Goal: Transaction & Acquisition: Purchase product/service

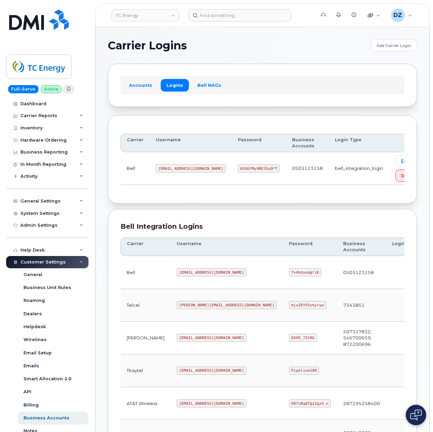
scroll to position [184, 0]
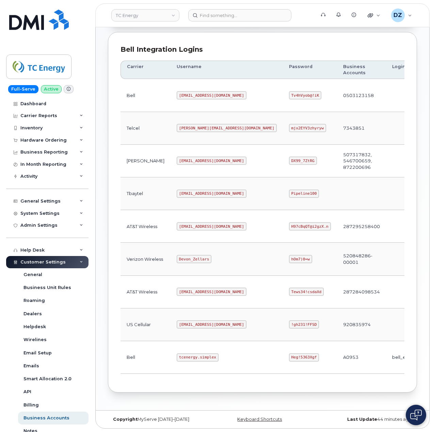
click at [177, 354] on code "tcenergy.simplex" at bounding box center [198, 357] width 42 height 8
click at [184, 356] on code "tcenergy.simplex" at bounding box center [198, 357] width 42 height 8
copy code "tcenergy.simplex"
click at [289, 357] on code "Heg!5363Xgf" at bounding box center [304, 357] width 30 height 8
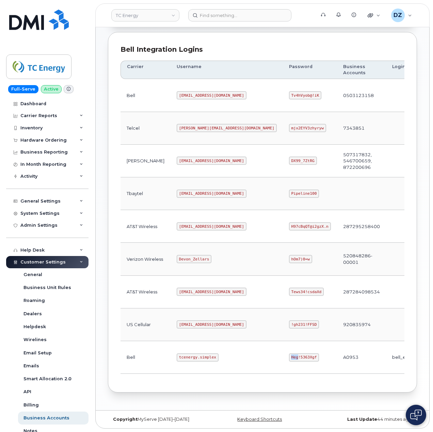
click at [289, 357] on code "Heg!5363Xgf" at bounding box center [304, 357] width 30 height 8
copy code "Heg!5363Xgf"
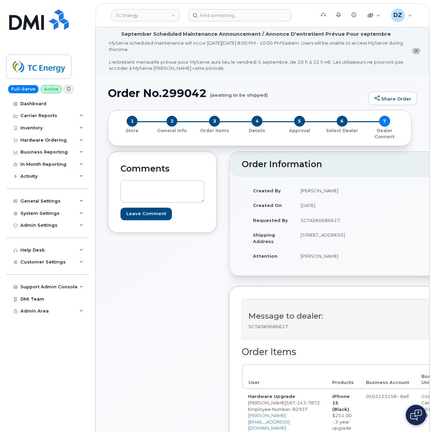
scroll to position [181, 0]
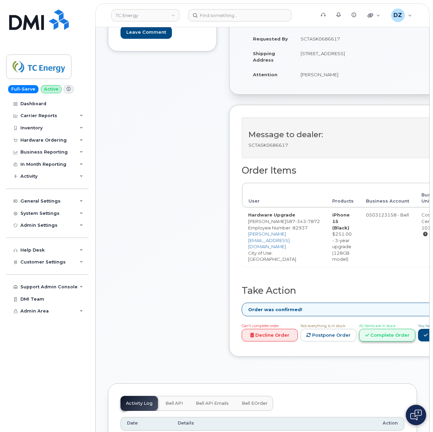
click at [413, 336] on link "Complete Order" at bounding box center [387, 335] width 56 height 13
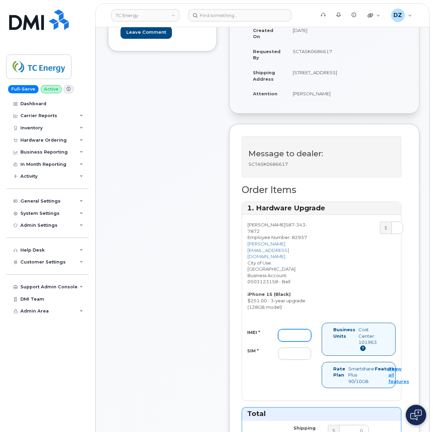
click at [288, 329] on input "IMEI *" at bounding box center [294, 335] width 33 height 12
paste input "355663157638376"
type input "355663157638376"
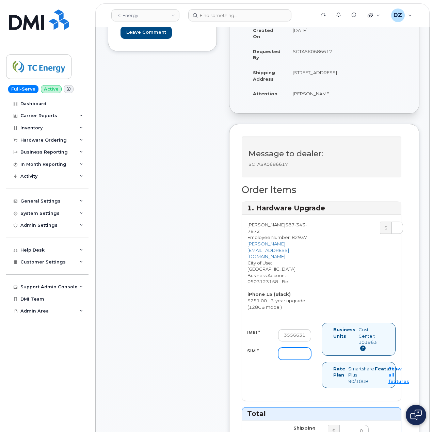
click at [289, 347] on input "SIM *" at bounding box center [294, 353] width 33 height 12
paste input "89302610207415005732"
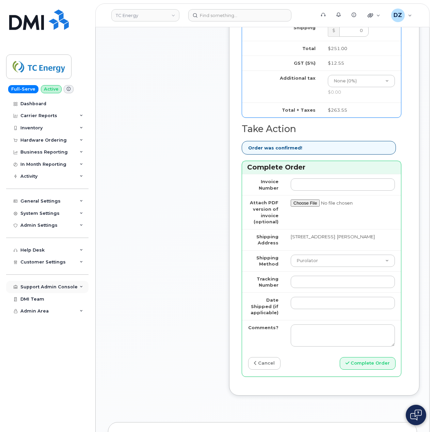
scroll to position [590, 0]
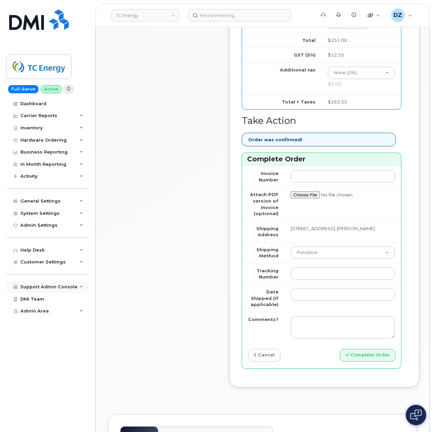
type input "89302610207415005732"
click at [327, 267] on input "Tracking Number" at bounding box center [343, 273] width 104 height 12
click at [322, 246] on select "Purolator UPS FedEx Canada Post Courier Other Drop Off Pick Up" at bounding box center [343, 252] width 104 height 12
select select "FedEx"
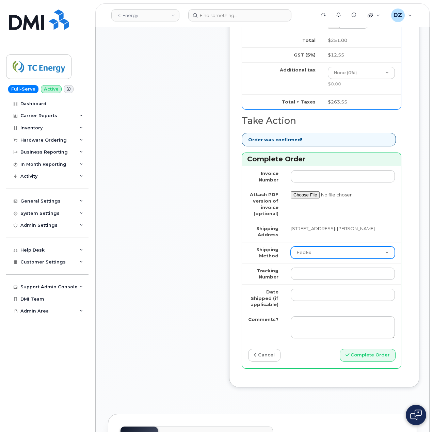
click at [291, 246] on select "Purolator UPS FedEx Canada Post Courier Other Drop Off Pick Up" at bounding box center [343, 252] width 104 height 12
click at [317, 267] on input "Tracking Number" at bounding box center [343, 273] width 104 height 12
paste input "475744870749"
type input "475744870749"
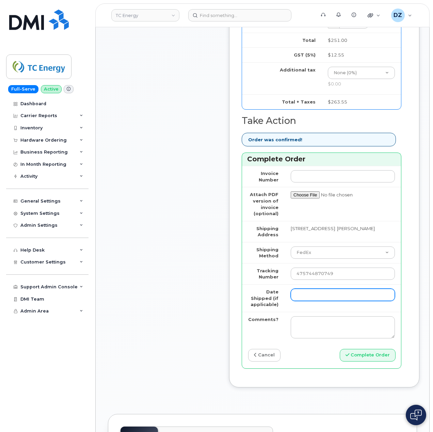
click at [313, 289] on input "Date Shipped (if applicable)" at bounding box center [343, 295] width 104 height 12
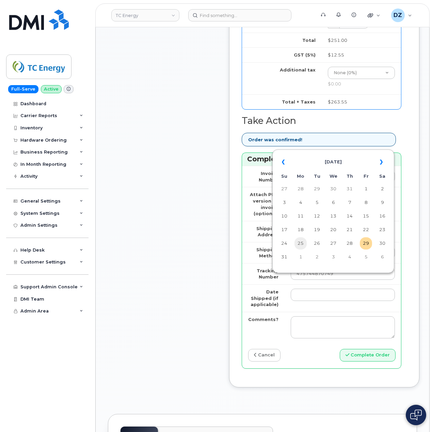
click at [303, 244] on td "25" at bounding box center [300, 243] width 12 height 12
type input "2025-08-25"
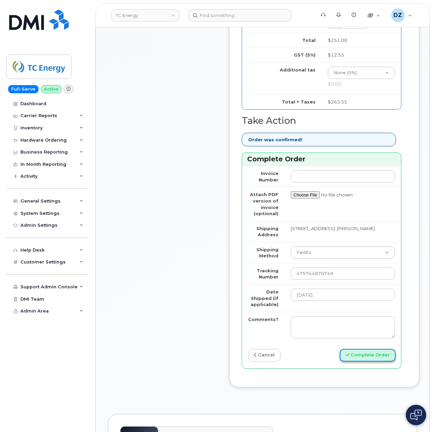
click at [370, 349] on button "Complete Order" at bounding box center [368, 355] width 56 height 13
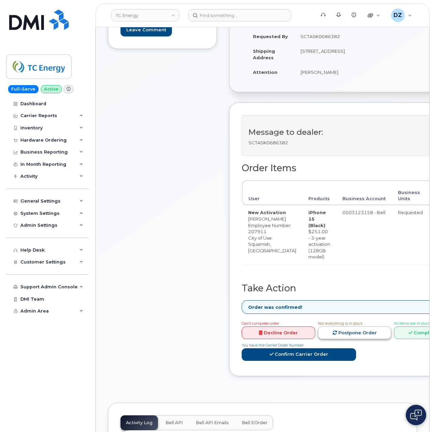
scroll to position [272, 0]
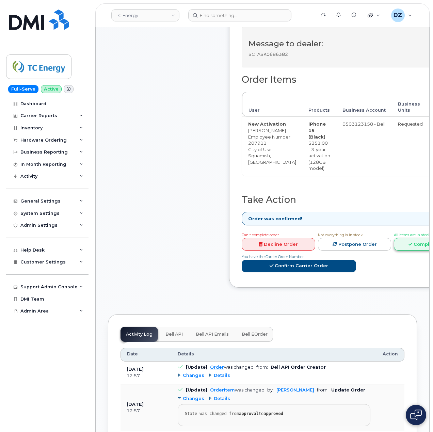
click at [402, 250] on link "Complete Order" at bounding box center [431, 244] width 74 height 13
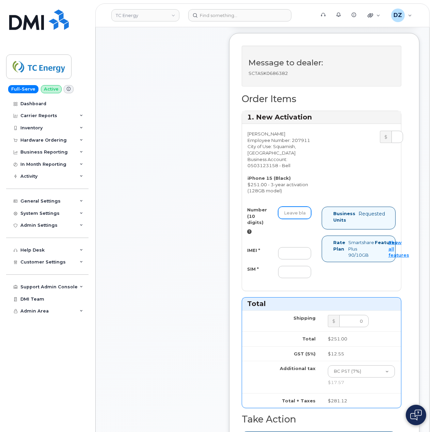
click at [301, 210] on input "Number (10 digits)" at bounding box center [294, 213] width 33 height 12
paste input "6043892932"
type input "6043892932"
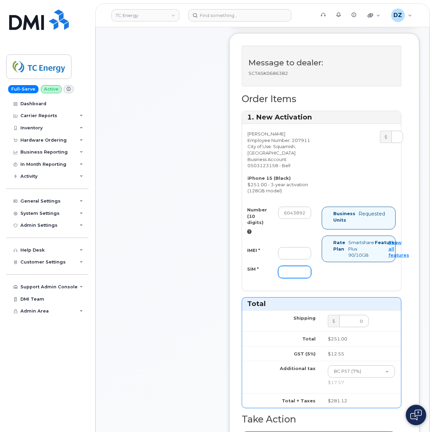
click at [296, 275] on input "SIM *" at bounding box center [294, 272] width 33 height 12
paste input "89302610207734660662"
type input "89302610207734660662"
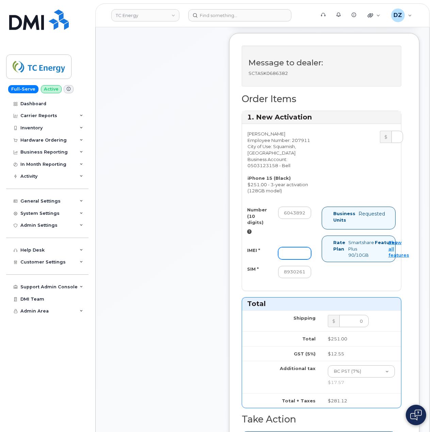
click at [293, 256] on input "IMEI *" at bounding box center [294, 253] width 33 height 12
paste input "356052198641970"
type input "356052198641970"
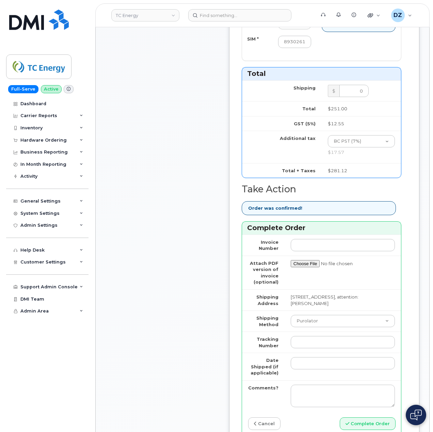
scroll to position [544, 0]
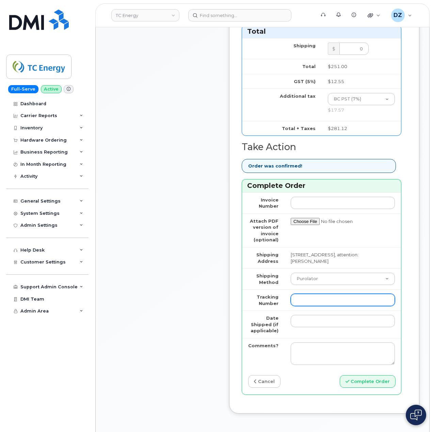
click at [335, 306] on input "Tracking Number" at bounding box center [343, 300] width 104 height 12
paste input "520025224111"
type input "520025224111"
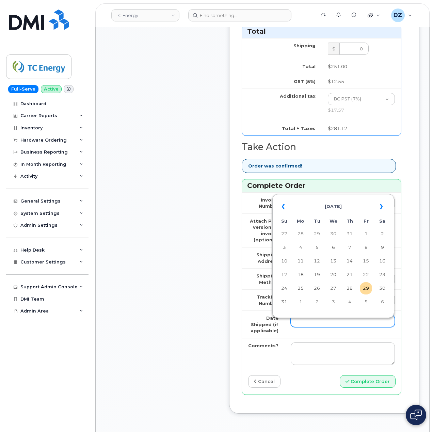
click at [313, 326] on input "Date Shipped (if applicable)" at bounding box center [343, 321] width 104 height 12
click at [301, 290] on td "25" at bounding box center [300, 288] width 12 height 12
type input "2025-08-25"
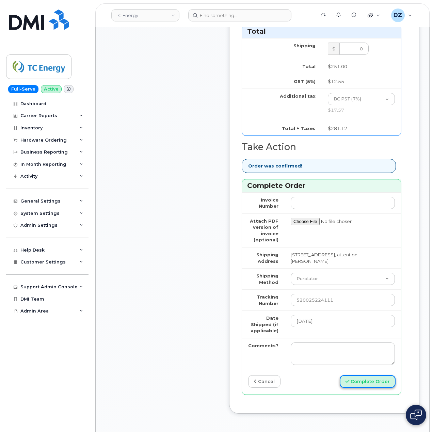
click at [366, 384] on button "Complete Order" at bounding box center [368, 381] width 56 height 13
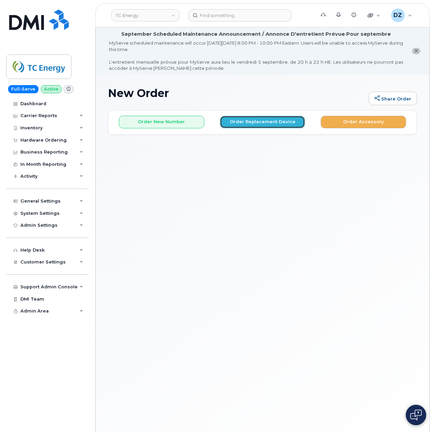
click at [263, 122] on button "Order Replacement Device" at bounding box center [262, 122] width 85 height 13
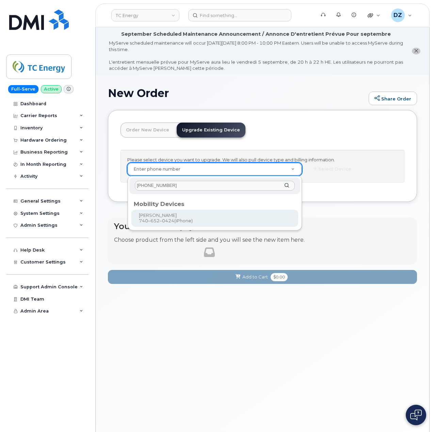
type input "[PHONE_NUMBER]"
type input "670277"
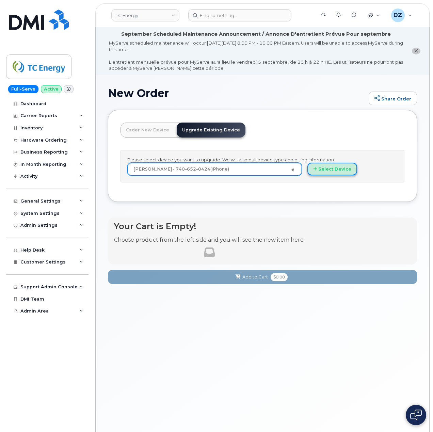
click at [331, 169] on button "Select Device" at bounding box center [332, 169] width 50 height 13
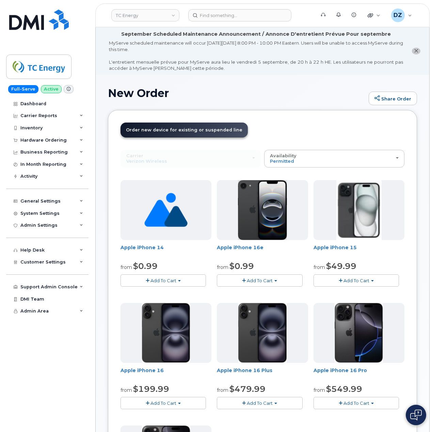
click at [367, 282] on span "Add To Cart" at bounding box center [356, 280] width 26 height 5
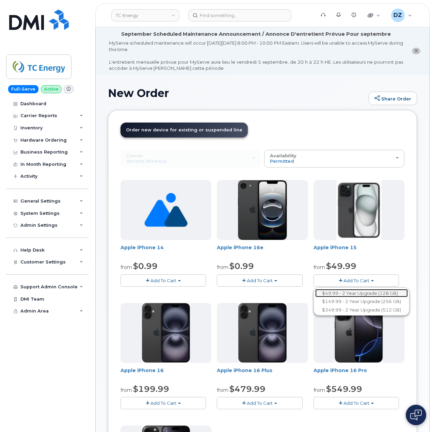
click at [361, 295] on link "$49.99 - 2 Year Upgrade (128 GB)" at bounding box center [361, 293] width 93 height 9
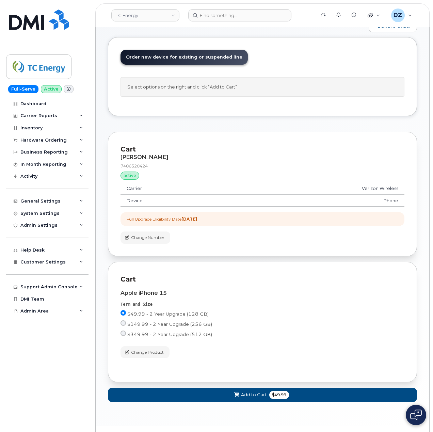
scroll to position [93, 0]
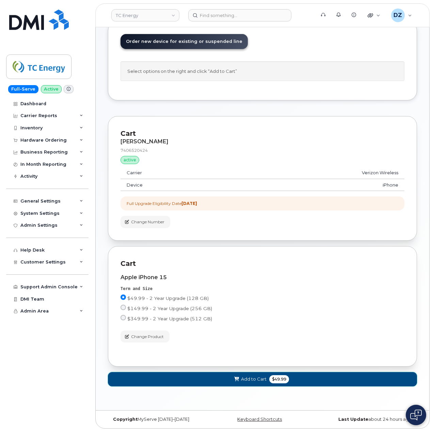
click at [260, 376] on span "Add to Cart" at bounding box center [254, 379] width 26 height 6
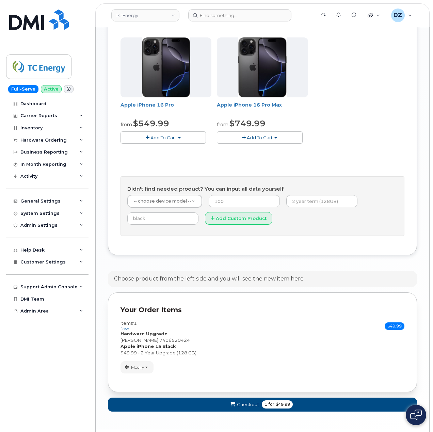
scroll to position [410, 0]
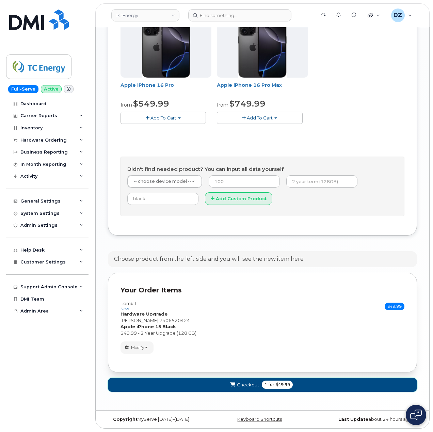
click at [262, 384] on span "1 for $49.99" at bounding box center [277, 384] width 31 height 8
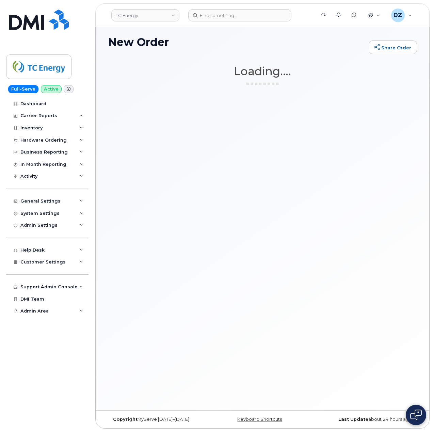
scroll to position [51, 0]
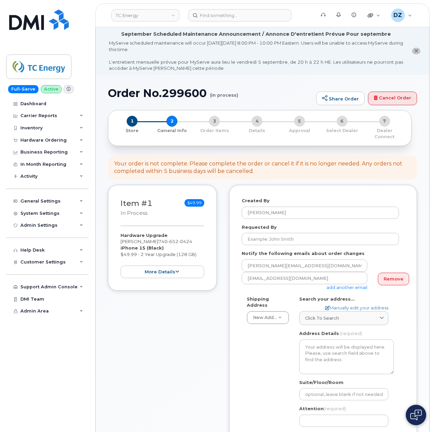
select select
click at [299, 233] on input "Requested By" at bounding box center [320, 239] width 157 height 12
paste input "SCTASK0686830"
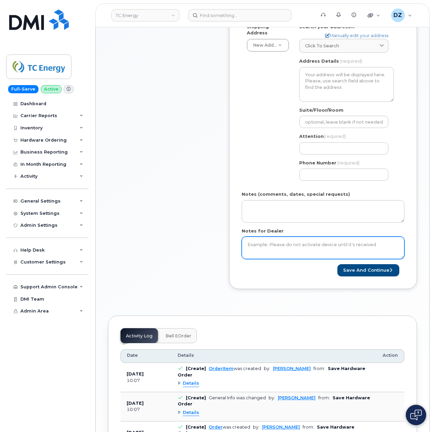
type input "SCTASK0686830"
click at [277, 239] on textarea "Notes for Dealer" at bounding box center [323, 247] width 163 height 22
paste textarea "SCTASK0686830"
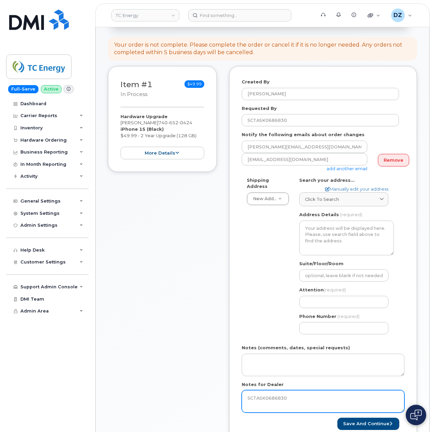
scroll to position [136, 0]
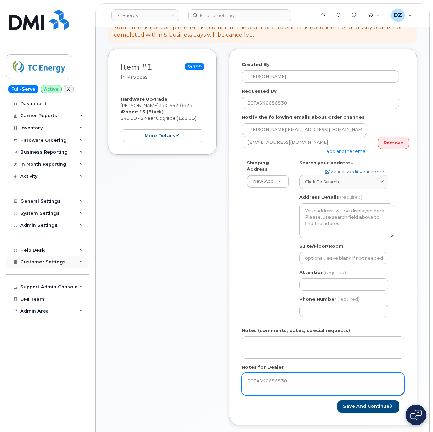
type textarea "SCTASK0686830"
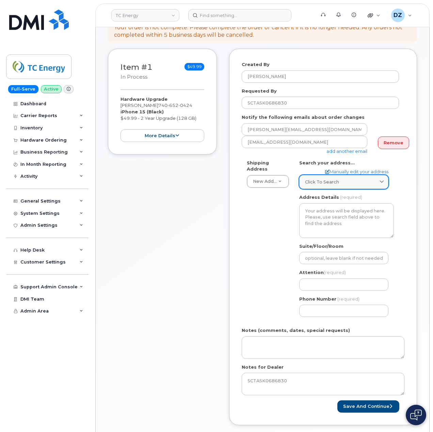
click at [341, 179] on div "Click to search" at bounding box center [344, 182] width 78 height 6
paste input "[STREET_ADDRESS]"
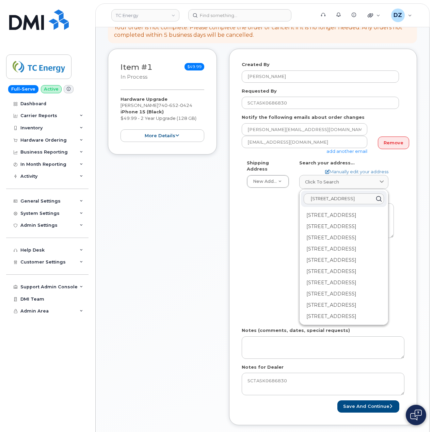
click at [353, 194] on input "[STREET_ADDRESS]" at bounding box center [344, 198] width 80 height 11
paste input "[GEOGRAPHIC_DATA]"
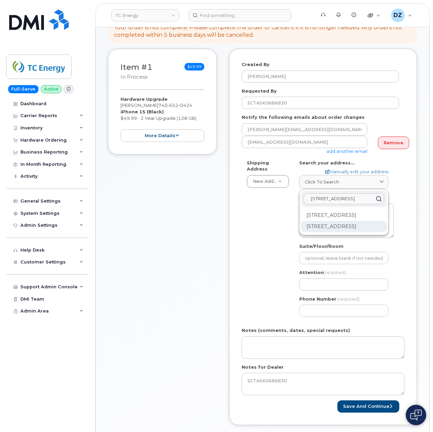
type input "[STREET_ADDRESS]"
click at [340, 232] on div "[STREET_ADDRESS]" at bounding box center [344, 226] width 86 height 11
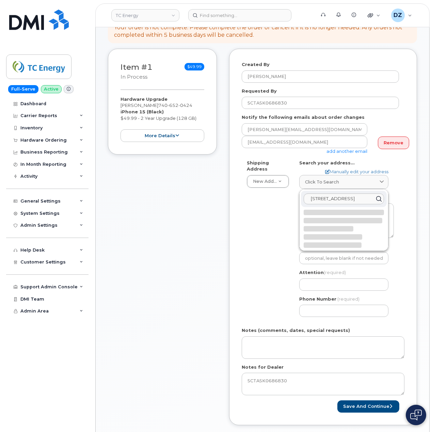
select select
type textarea "[STREET_ADDRESS]"
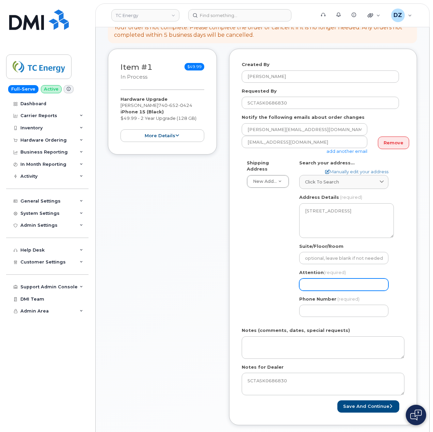
click at [340, 283] on input "Attention (required)" at bounding box center [343, 284] width 89 height 12
paste input "[PERSON_NAME]"
select select
type input "[PERSON_NAME]"
click at [313, 306] on input "Phone Number" at bounding box center [343, 311] width 89 height 12
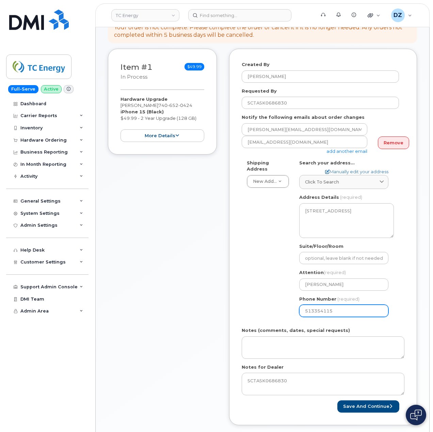
type input "5133541153"
select select
type input "5133541153"
click at [259, 261] on div "Shipping Address New Address New Address 48 Columbia Gas Rd US Headquarters (70…" at bounding box center [320, 241] width 157 height 163
click at [364, 400] on button "Save and Continue" at bounding box center [368, 406] width 62 height 13
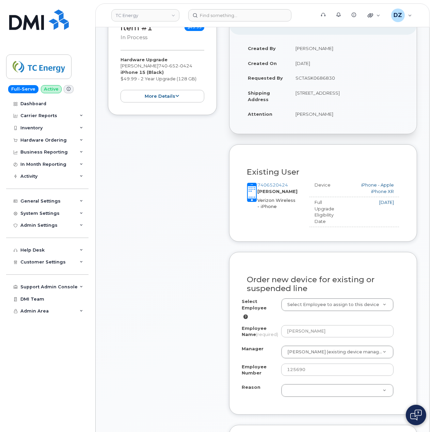
scroll to position [227, 0]
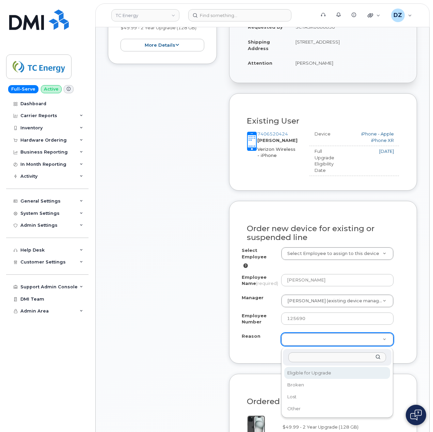
select select "eligible_for_upgrade"
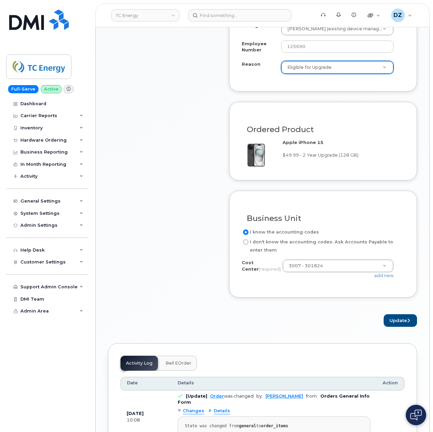
scroll to position [499, 0]
click at [408, 322] on icon "submit" at bounding box center [408, 320] width 3 height 4
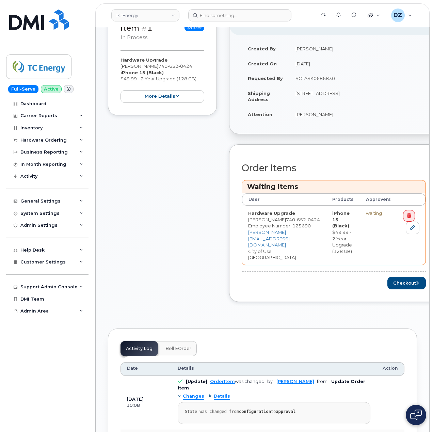
scroll to position [227, 0]
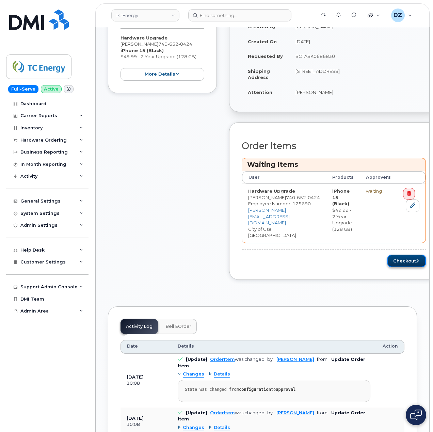
click at [404, 255] on button "Checkout" at bounding box center [406, 261] width 38 height 13
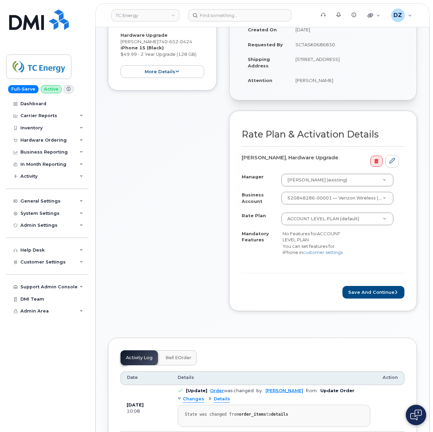
scroll to position [181, 0]
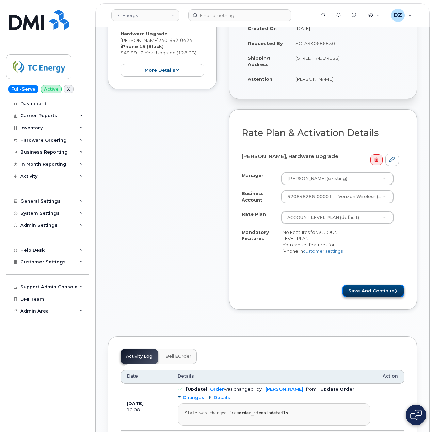
click at [357, 291] on button "Save and Continue" at bounding box center [373, 290] width 62 height 13
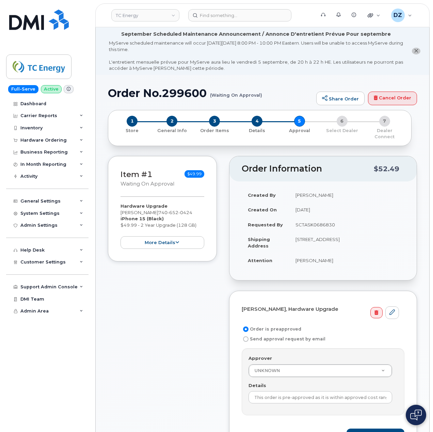
click at [316, 217] on td "SCTASK0686830" at bounding box center [346, 224] width 115 height 15
copy td "SCTASK0686830"
click at [308, 395] on input "This order is pre-approved as it is within approved cost range." at bounding box center [320, 397] width 144 height 12
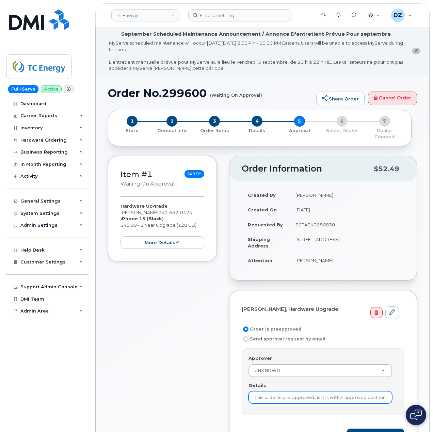
click at [308, 395] on input "This order is pre-approved as it is within approved cost range." at bounding box center [320, 397] width 144 height 12
paste input "SCTASK0686830"
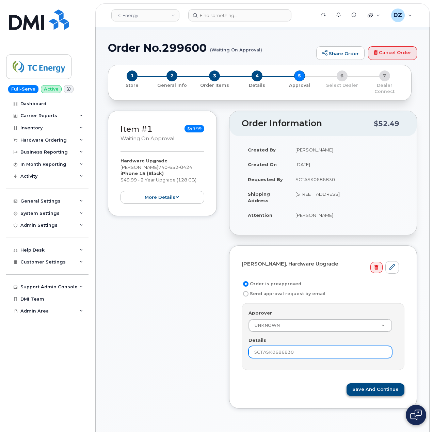
type input "SCTASK0686830"
click at [371, 385] on button "Save and Continue" at bounding box center [375, 389] width 58 height 13
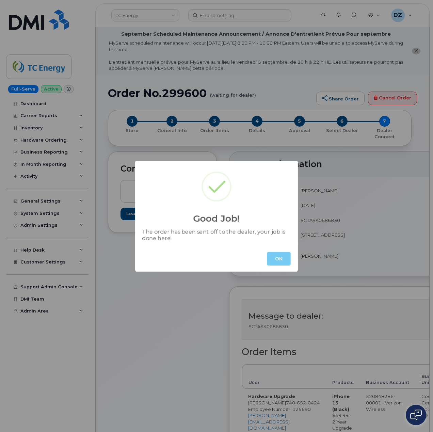
click at [281, 258] on button "OK" at bounding box center [279, 259] width 24 height 14
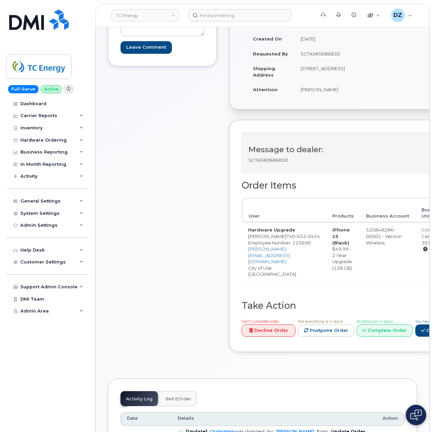
scroll to position [181, 0]
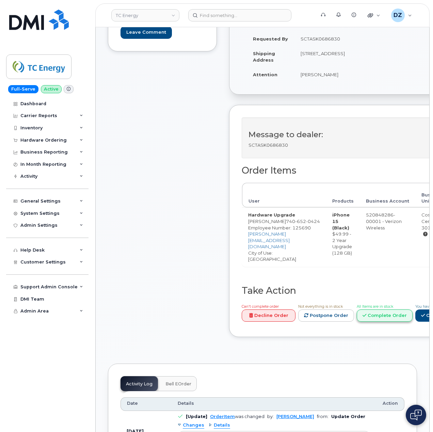
click at [388, 312] on link "Complete Order" at bounding box center [385, 315] width 56 height 13
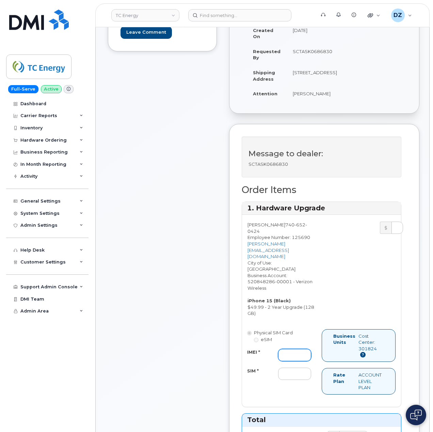
click at [298, 349] on input "IMEI *" at bounding box center [294, 355] width 33 height 12
paste input "351335416373392"
type input "351335416373392"
click at [284, 368] on input "SIM *" at bounding box center [294, 374] width 33 height 12
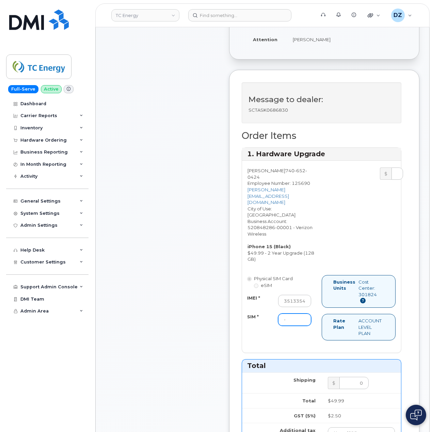
scroll to position [499, 0]
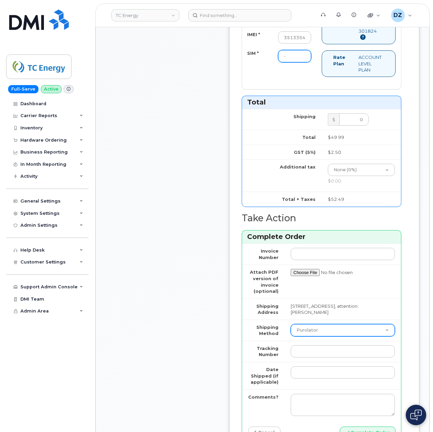
type input "-"
click at [306, 324] on select "Purolator UPS FedEx Canada Post Courier Other Drop Off Pick Up" at bounding box center [343, 330] width 104 height 12
select select "UPS"
click at [291, 324] on select "Purolator UPS FedEx Canada Post Courier Other Drop Off Pick Up" at bounding box center [343, 330] width 104 height 12
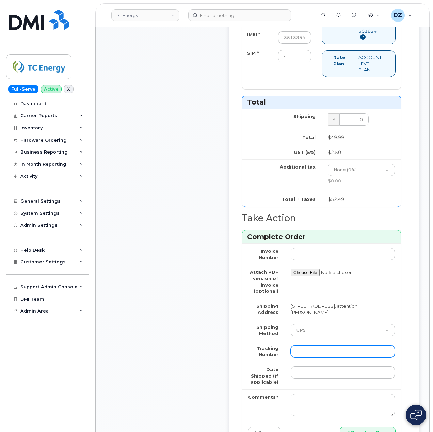
click at [343, 346] on input "Tracking Number" at bounding box center [343, 351] width 104 height 12
paste input "1ZHF11964222952348"
type input "1ZHF11964222952348"
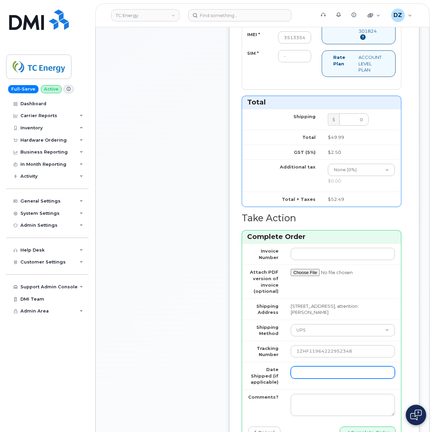
click at [314, 366] on input "Date Shipped (if applicable)" at bounding box center [343, 372] width 104 height 12
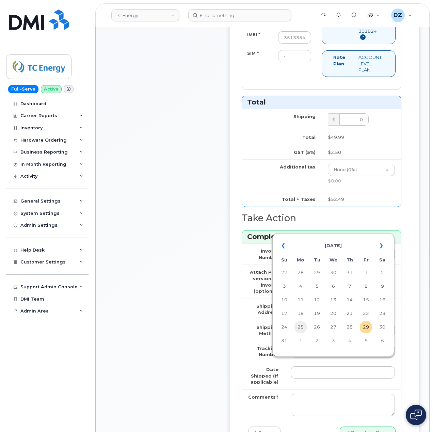
click at [301, 327] on td "25" at bounding box center [300, 327] width 12 height 12
type input "2025-08-25"
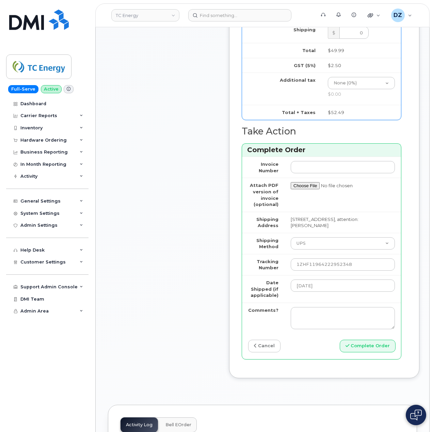
scroll to position [590, 0]
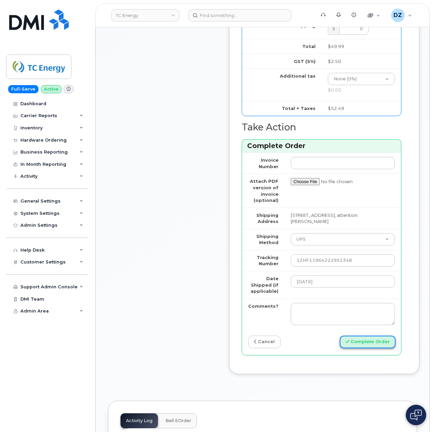
click at [361, 336] on button "Complete Order" at bounding box center [368, 342] width 56 height 13
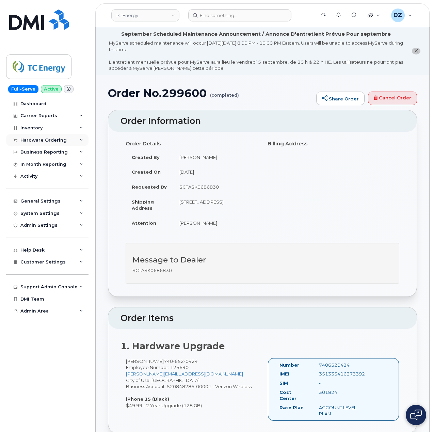
click at [49, 137] on div "Hardware Ordering" at bounding box center [43, 139] width 46 height 5
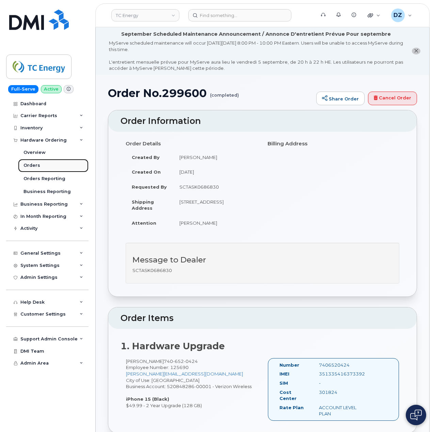
click at [58, 165] on link "Orders" at bounding box center [53, 165] width 70 height 13
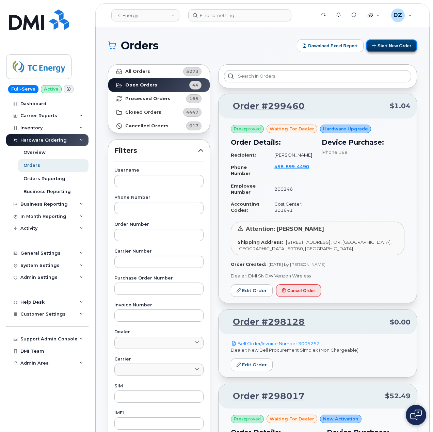
click at [387, 47] on button "Start New Order" at bounding box center [391, 45] width 51 height 13
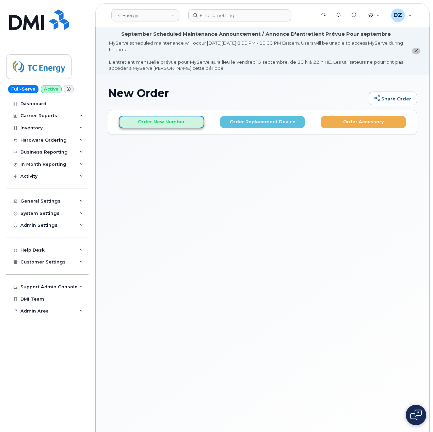
click at [182, 122] on button "Order New Number" at bounding box center [161, 122] width 85 height 13
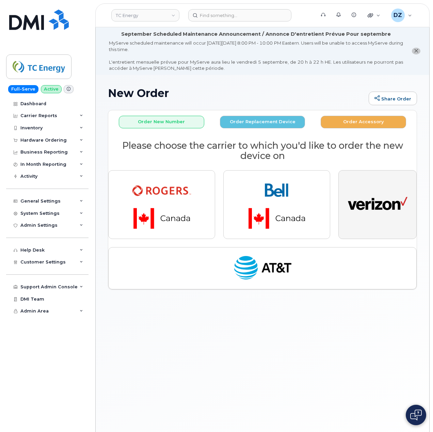
click at [387, 206] on img "button" at bounding box center [378, 204] width 60 height 31
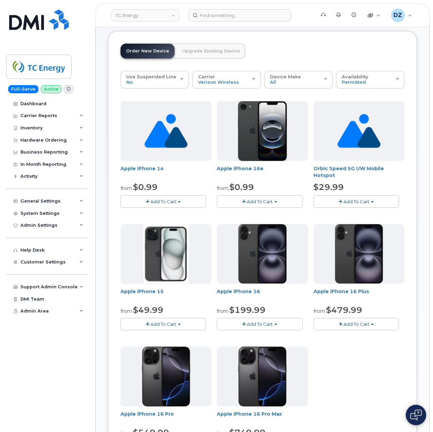
scroll to position [91, 0]
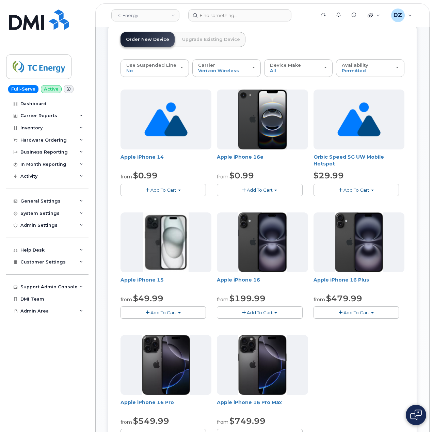
click at [173, 313] on span "Add To Cart" at bounding box center [163, 312] width 26 height 5
click at [178, 324] on link "$49.99 - 2 Year Activation (128 GB)" at bounding box center [169, 325] width 95 height 9
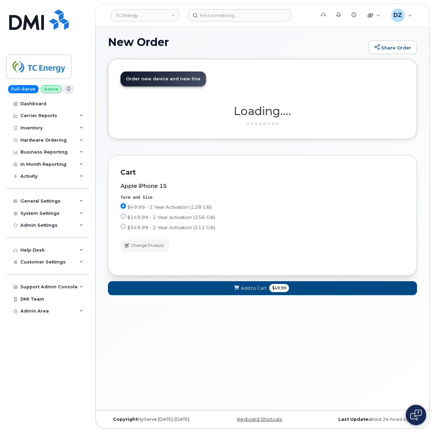
scroll to position [51, 0]
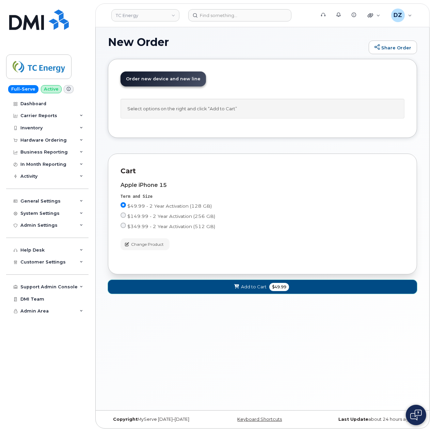
click at [235, 289] on icon at bounding box center [236, 286] width 5 height 4
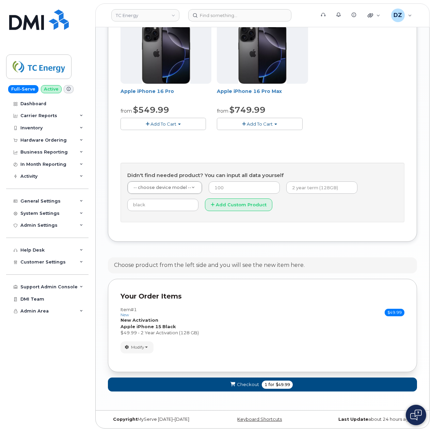
scroll to position [404, 0]
click at [271, 384] on span "for" at bounding box center [271, 384] width 9 height 6
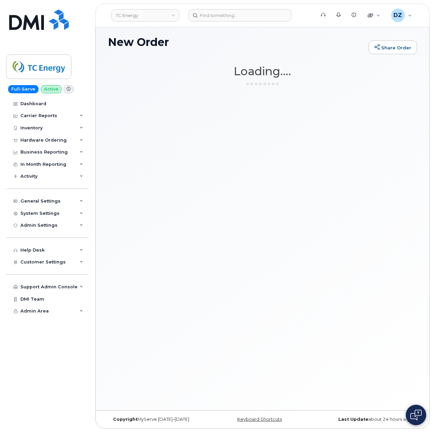
scroll to position [51, 0]
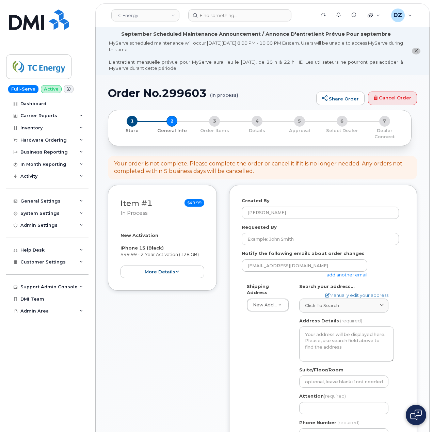
select select
click at [294, 235] on input "Requested By" at bounding box center [320, 239] width 157 height 12
paste input "SCTASK0686896"
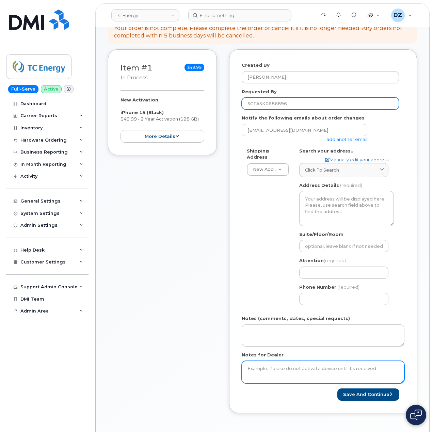
scroll to position [136, 0]
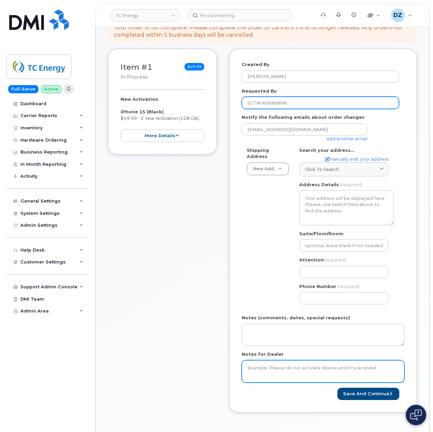
type input "SCTASK0686896"
click at [268, 370] on textarea "Notes for Dealer" at bounding box center [323, 371] width 163 height 22
paste textarea "SCTASK0686896"
type textarea "SCTASK0686896"
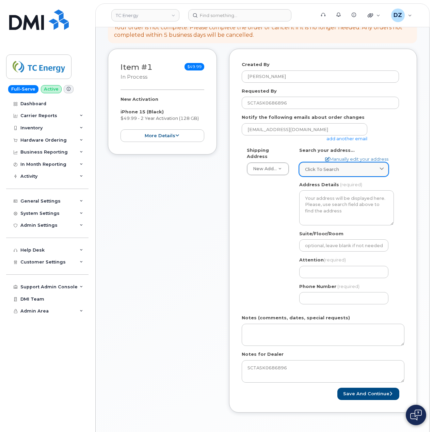
click at [323, 162] on link "Click to search" at bounding box center [343, 169] width 89 height 14
paste input "180 N LaSalle St, Chicago, IL 60601"
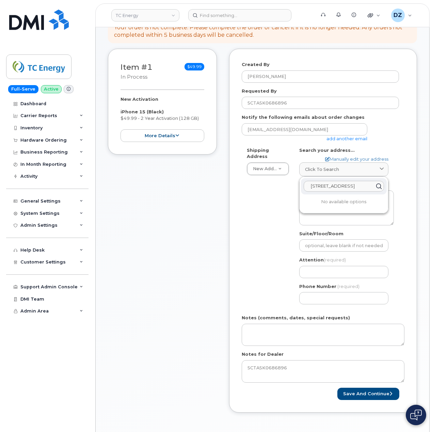
scroll to position [0, 13]
type input "180 N LaSalle St, Chicago, IL 60601"
click at [332, 200] on div "180 N La Salle St Chicago IL 60601" at bounding box center [344, 202] width 86 height 11
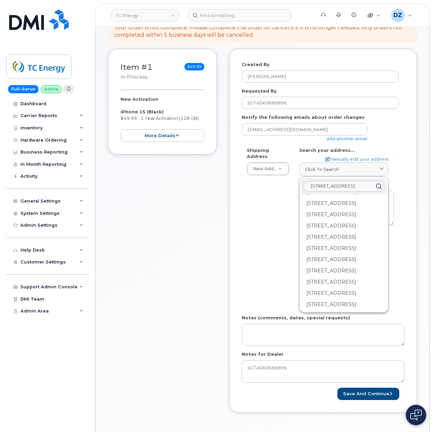
scroll to position [1743, 0]
click at [331, 299] on div "180 N La Salle St Chicago IL 60601" at bounding box center [344, 304] width 86 height 11
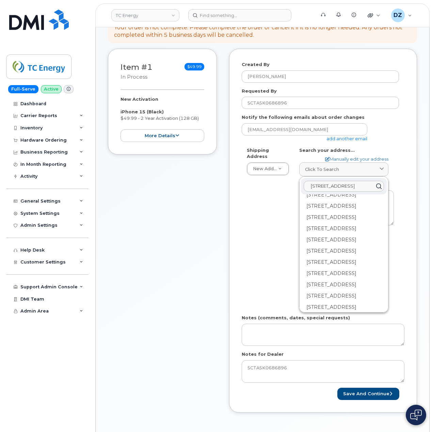
scroll to position [181, 0]
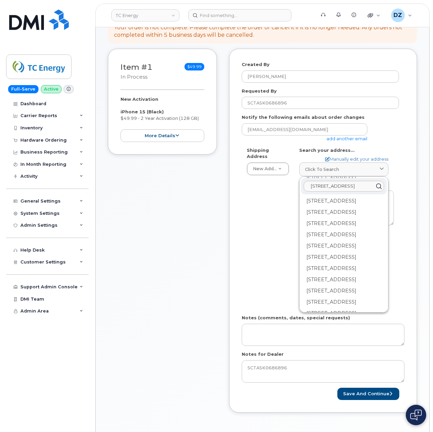
click at [327, 195] on div "180 N La Salle St Ste 3030 Chicago IL 60601-2802" at bounding box center [344, 189] width 86 height 11
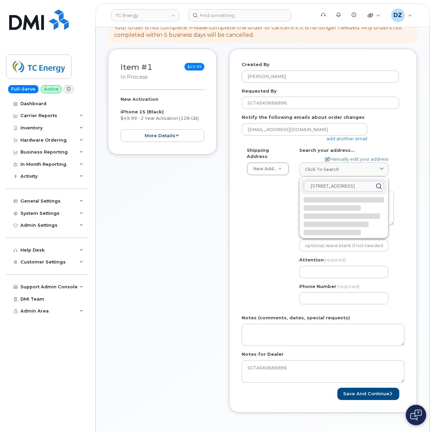
scroll to position [0, 0]
select select
type textarea "180 N La Salle St Ste 3030 CHICAGO IL 60601-2802 UNITED STATES"
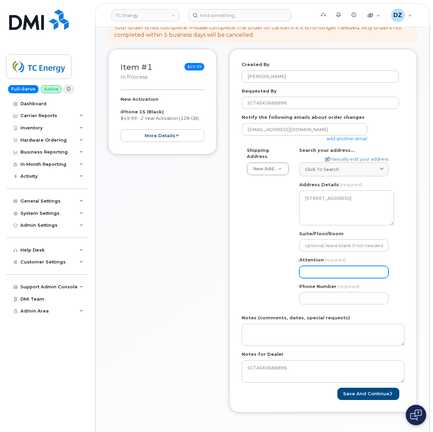
click at [325, 266] on input "Attention (required)" at bounding box center [343, 272] width 89 height 12
paste input "[PERSON_NAME]"
type input "[PERSON_NAME]"
select select
type input "[PERSON_NAME]"
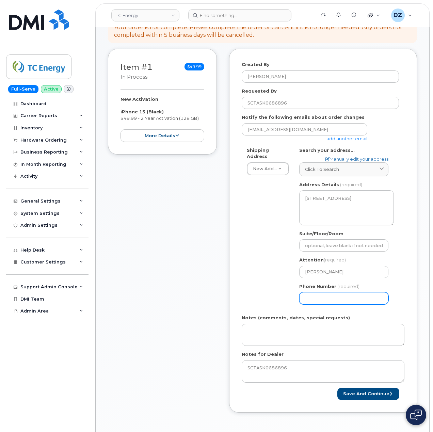
click at [311, 295] on input "Phone Number" at bounding box center [343, 298] width 89 height 12
type input "5133541153"
select select
type input "5133541153"
click at [261, 279] on div "Shipping Address New Address New Address 301 Maple St 48 Columbia Gas Rd US Hea…" at bounding box center [320, 228] width 157 height 163
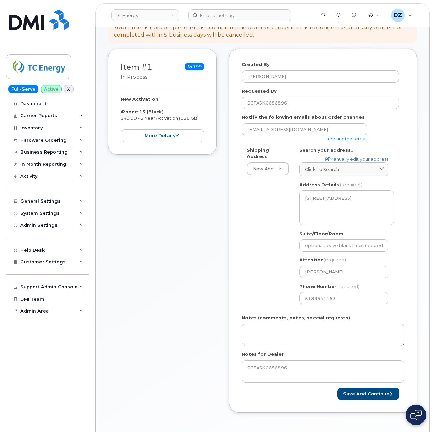
click at [337, 136] on link "add another email" at bounding box center [346, 138] width 41 height 5
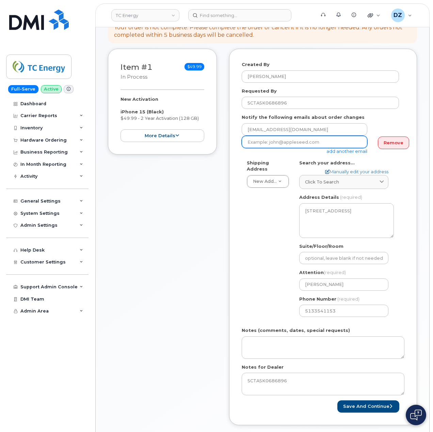
click at [293, 137] on input "email" at bounding box center [305, 142] width 126 height 12
paste input "[PERSON_NAME][EMAIL_ADDRESS][DOMAIN_NAME]"
type input "[PERSON_NAME][EMAIL_ADDRESS][DOMAIN_NAME]"
click at [245, 253] on div "Shipping Address New Address New Address 301 Maple St 48 Columbia Gas Rd US Hea…" at bounding box center [320, 241] width 157 height 163
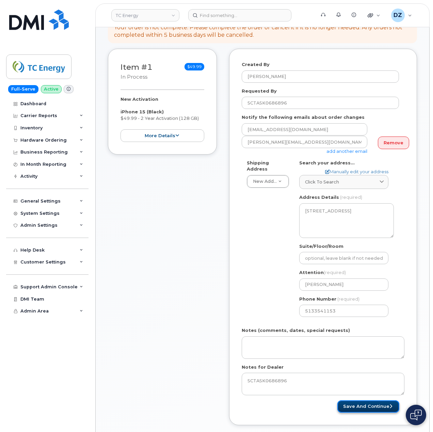
click at [372, 405] on button "Save and Continue" at bounding box center [368, 406] width 62 height 13
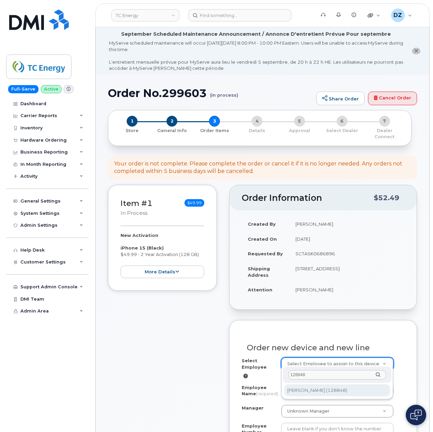
type input "128848"
type input "1511411"
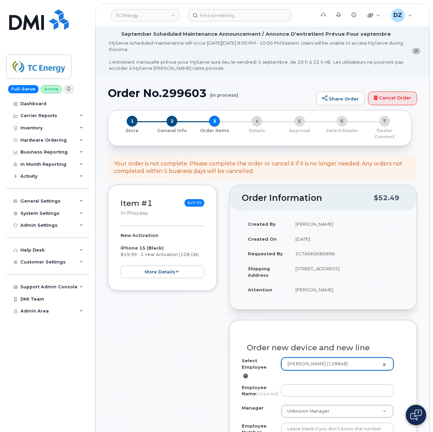
type input "[PERSON_NAME]"
select select "? number:1405096 ?"
type input "128848"
type input "180 N LaSalle Street"
type input "301714"
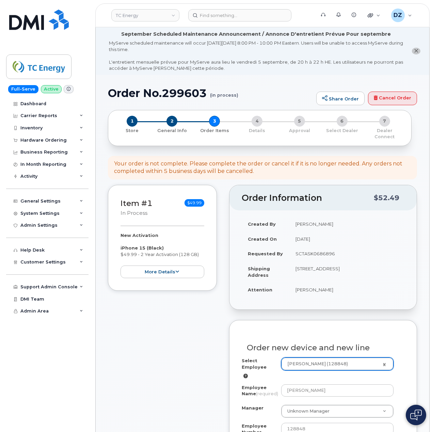
select select "1405096"
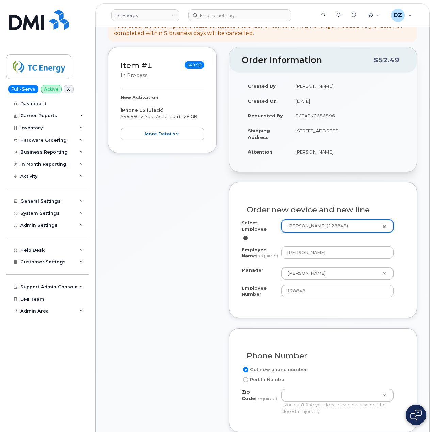
scroll to position [181, 0]
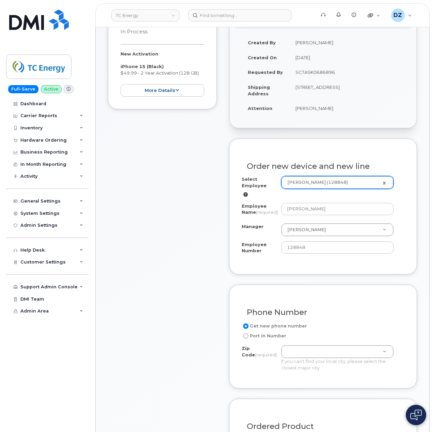
click at [301, 86] on td "[STREET_ADDRESS]" at bounding box center [346, 90] width 115 height 21
copy td "60601"
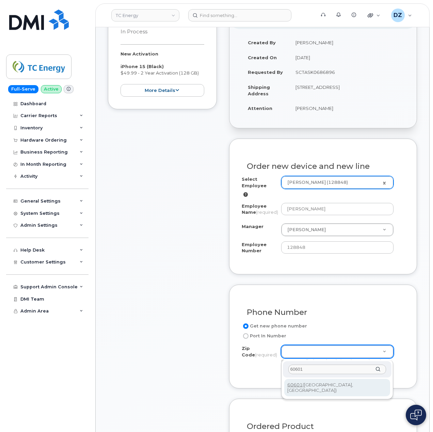
type input "60601"
type input "60601 (Chicago, IL)"
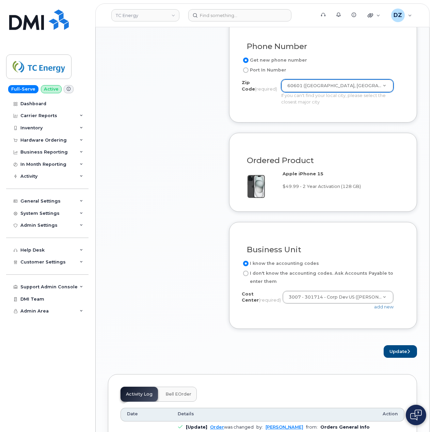
scroll to position [454, 0]
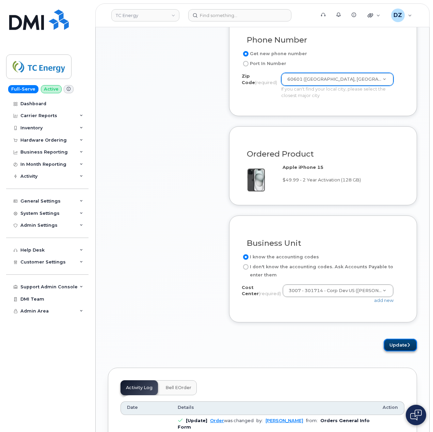
click at [405, 349] on button "Update" at bounding box center [399, 345] width 33 height 13
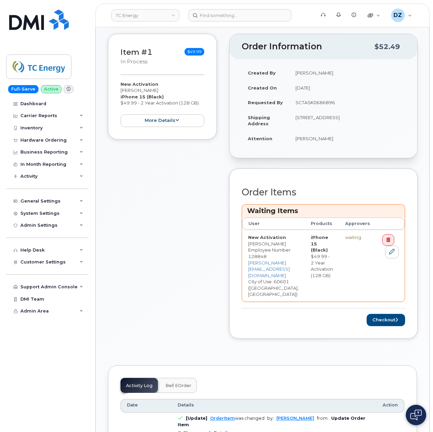
scroll to position [181, 0]
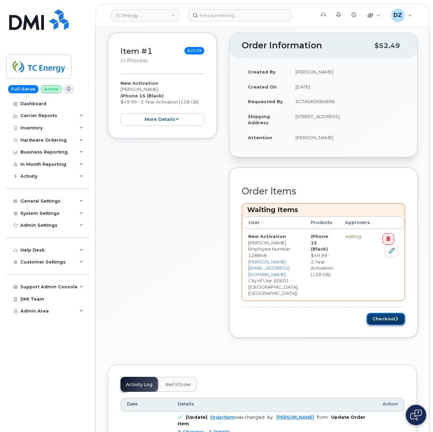
click at [391, 313] on button "Checkout" at bounding box center [385, 319] width 38 height 13
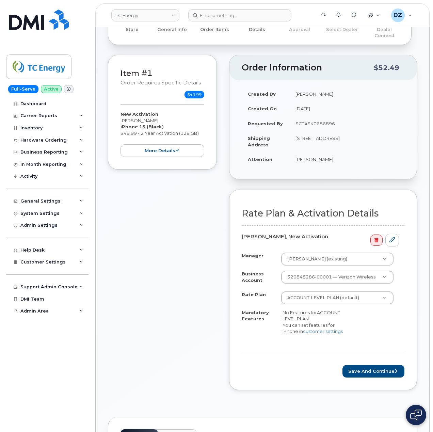
scroll to position [181, 0]
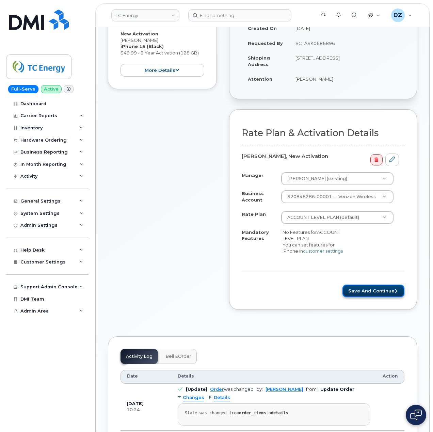
click at [369, 290] on button "Save and Continue" at bounding box center [373, 290] width 62 height 13
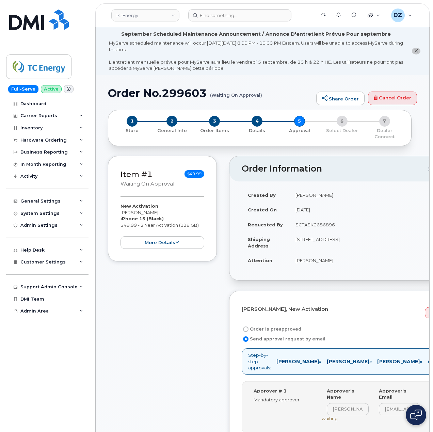
scroll to position [45, 0]
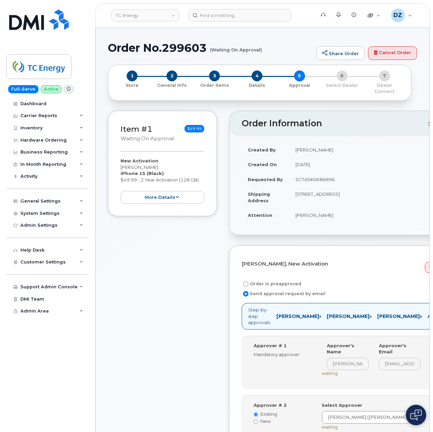
click at [265, 280] on label "Order is preapproved" at bounding box center [272, 284] width 60 height 8
click at [248, 281] on input "Order is preapproved" at bounding box center [245, 283] width 5 height 5
radio input "true"
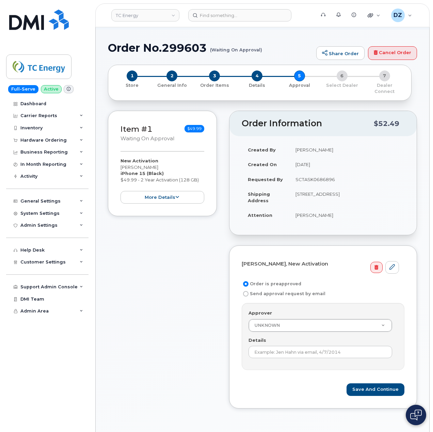
click at [302, 173] on td "SCTASK0686896" at bounding box center [346, 179] width 115 height 15
copy td "SCTASK0686896"
click at [277, 346] on input "Details" at bounding box center [320, 352] width 144 height 12
paste input "SCTASK0686896"
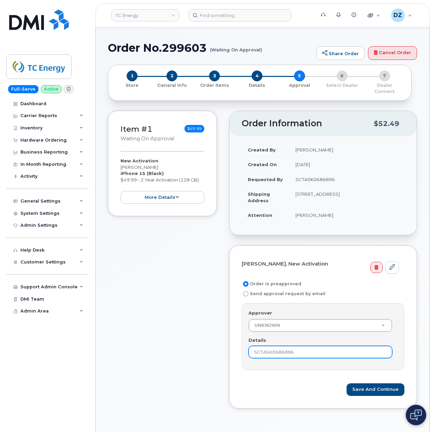
type input "SCTASK0686896"
click at [177, 335] on div "Item #1 Waiting On Approval $49.99 New Activation Daniel Lipka iPhone 15 (Black…" at bounding box center [162, 265] width 109 height 308
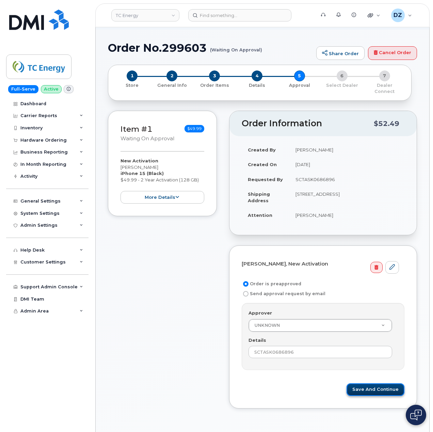
click at [370, 386] on button "Save and Continue" at bounding box center [375, 389] width 58 height 13
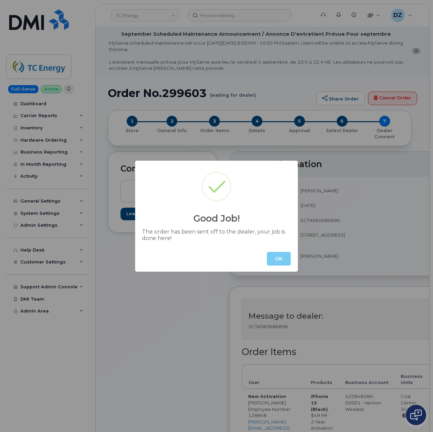
click at [279, 257] on button "OK" at bounding box center [279, 259] width 24 height 14
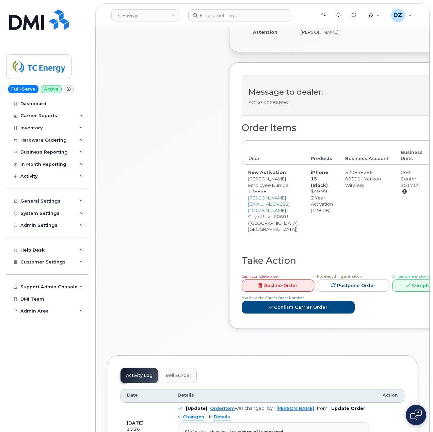
scroll to position [227, 0]
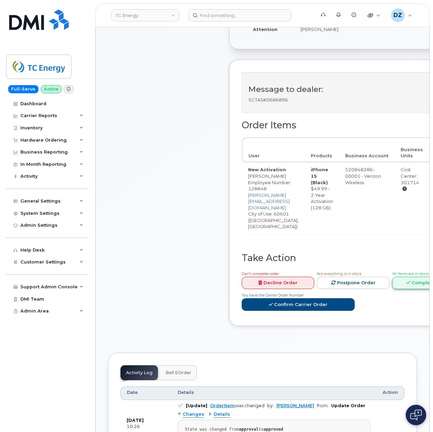
click at [410, 280] on icon at bounding box center [408, 282] width 4 height 4
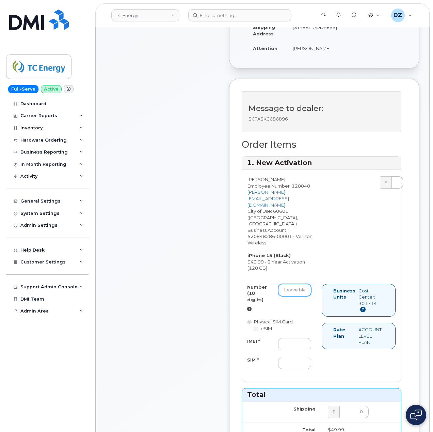
click at [298, 287] on input "Number (10 digits)" at bounding box center [294, 290] width 33 height 12
paste input "[PHONE_NUMBER]"
type input "[PHONE_NUMBER]"
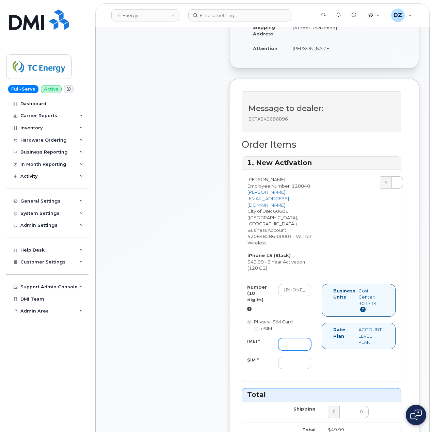
drag, startPoint x: 301, startPoint y: 341, endPoint x: 298, endPoint y: 342, distance: 3.6
click at [301, 341] on input "IMEI *" at bounding box center [294, 344] width 33 height 12
paste input "355135959821567"
type input "355135959821567"
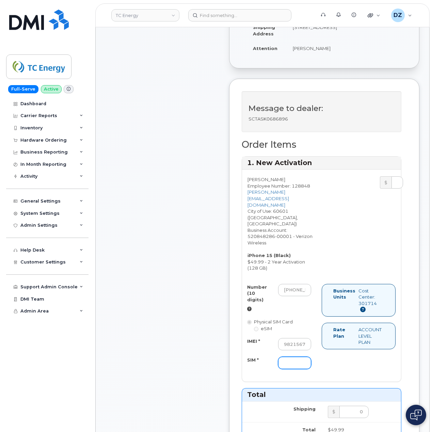
click at [287, 359] on input "SIM *" at bounding box center [294, 363] width 33 height 12
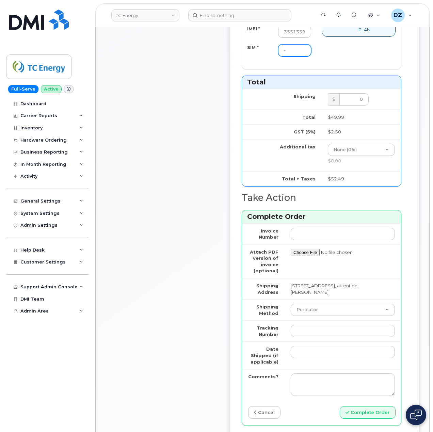
scroll to position [544, 0]
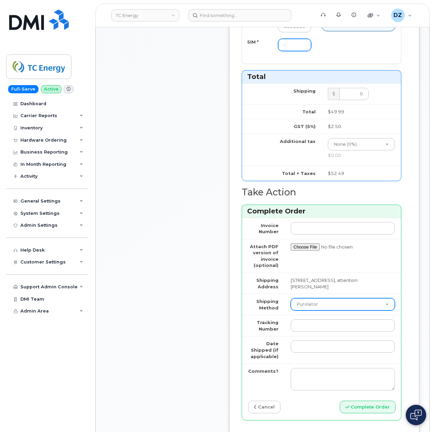
type input "-"
click at [331, 301] on select "Purolator UPS FedEx Canada Post Courier Other Drop Off Pick Up" at bounding box center [343, 304] width 104 height 12
select select "FedEx"
click at [291, 298] on select "Purolator UPS FedEx Canada Post Courier Other Drop Off Pick Up" at bounding box center [343, 304] width 104 height 12
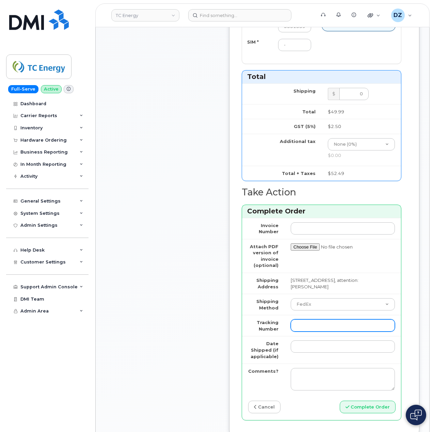
click at [333, 324] on input "Tracking Number" at bounding box center [343, 325] width 104 height 12
paste input "476782417295"
type input "476782417295"
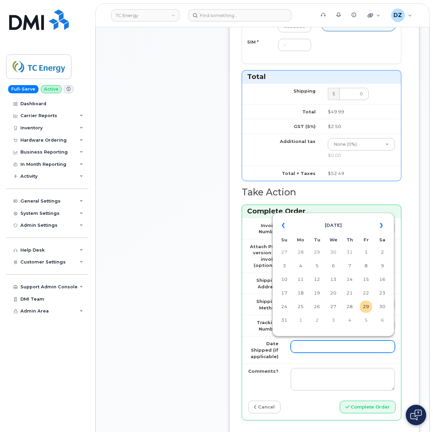
click at [306, 343] on input "Date Shipped (if applicable)" at bounding box center [343, 346] width 104 height 12
click at [303, 308] on td "25" at bounding box center [300, 306] width 12 height 12
type input "[DATE]"
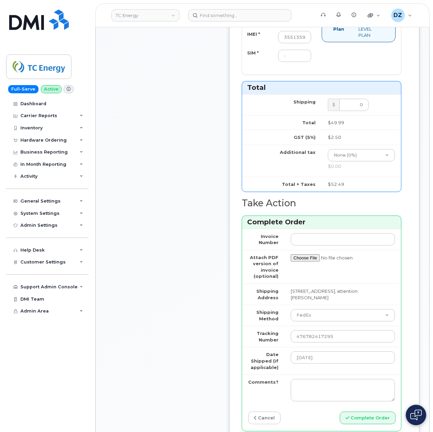
scroll to position [635, 0]
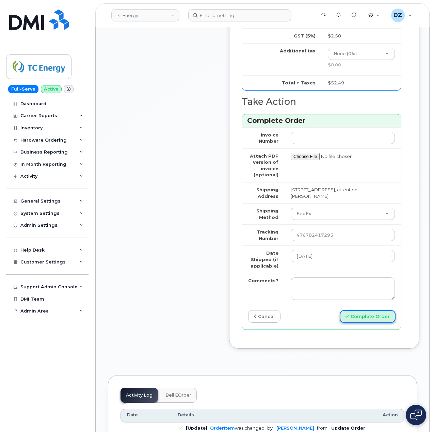
click at [368, 316] on button "Complete Order" at bounding box center [368, 316] width 56 height 13
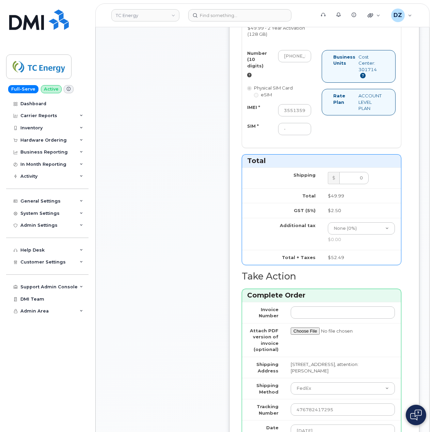
scroll to position [370, 0]
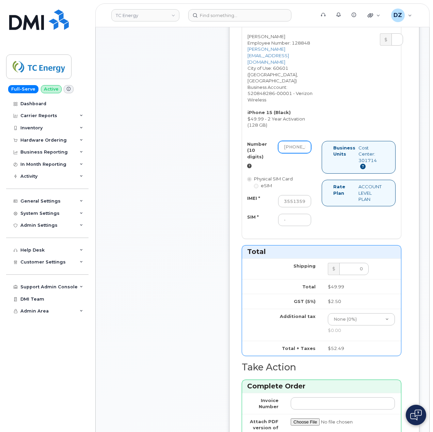
click at [305, 142] on input "630-294-8985" at bounding box center [294, 147] width 33 height 12
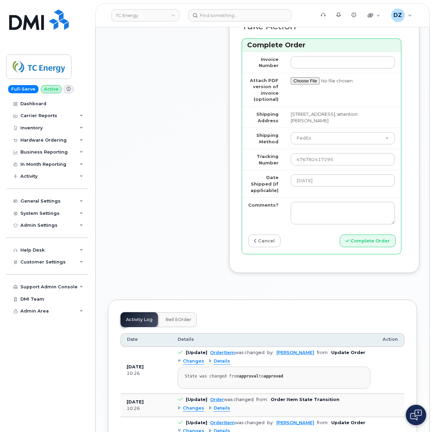
scroll to position [778, 0]
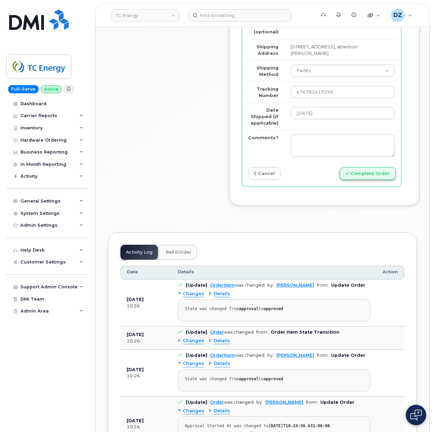
type input "6302948985"
click at [376, 172] on button "Complete Order" at bounding box center [368, 173] width 56 height 13
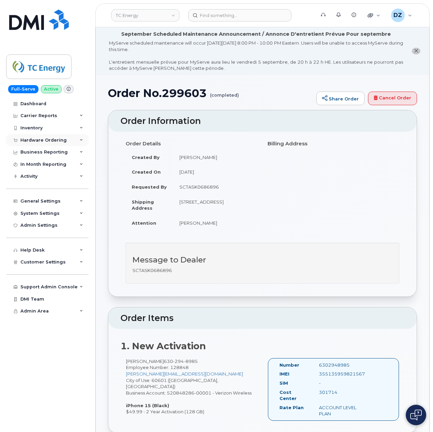
click at [63, 141] on div "Hardware Ordering" at bounding box center [43, 139] width 46 height 5
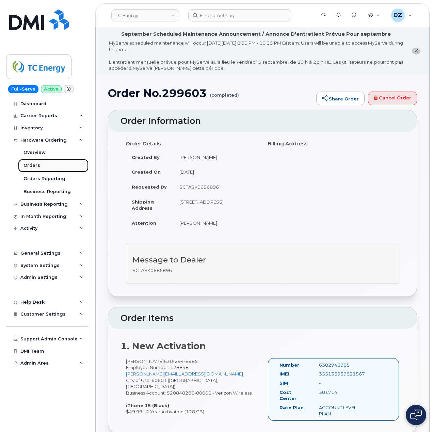
click at [51, 167] on link "Orders" at bounding box center [53, 165] width 70 height 13
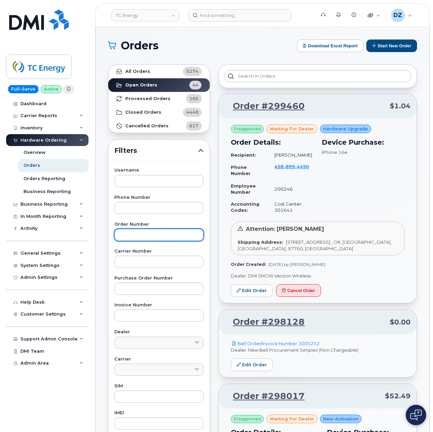
click at [136, 235] on input "text" at bounding box center [158, 235] width 89 height 12
paste input "3009395"
type input "3009395"
click at [406, 46] on button "Start New Order" at bounding box center [391, 45] width 51 height 13
